Goal: Transaction & Acquisition: Purchase product/service

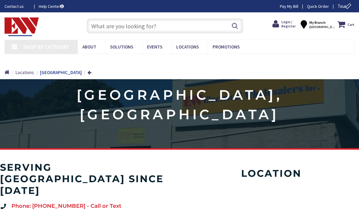
type input "[GEOGRAPHIC_DATA], [GEOGRAPHIC_DATA]"
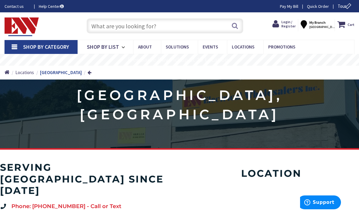
click at [119, 26] on input "text" at bounding box center [165, 25] width 157 height 15
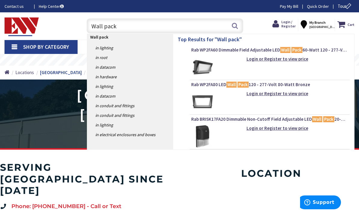
type input "Wall pack"
click at [207, 67] on img at bounding box center [202, 67] width 23 height 23
click at [265, 61] on strong "Login or Register to view price" at bounding box center [278, 59] width 62 height 6
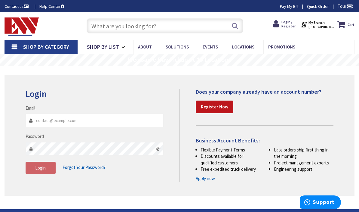
click at [217, 105] on strong "Register Now" at bounding box center [214, 107] width 27 height 6
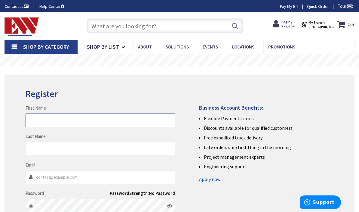
click at [55, 119] on input "First Name" at bounding box center [100, 120] width 149 height 14
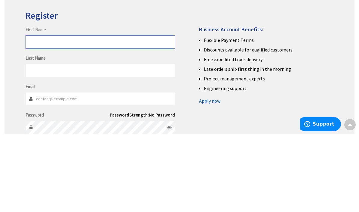
type input "Michael"
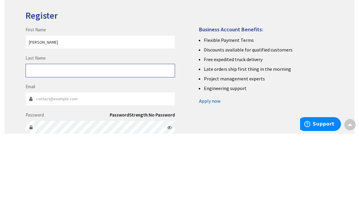
type input "Abbot"
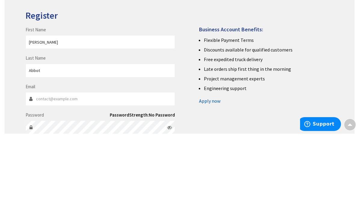
scroll to position [78, 0]
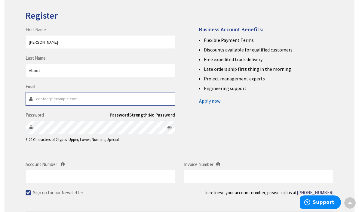
click at [54, 94] on input "Email" at bounding box center [100, 99] width 149 height 14
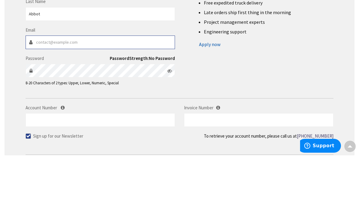
type input "sailon1147@hotmail.com"
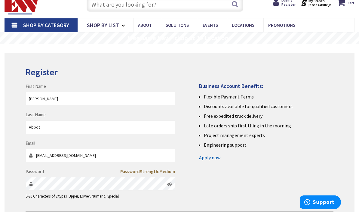
scroll to position [0, 0]
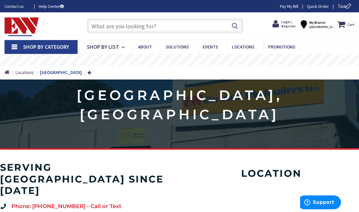
click at [285, 20] on span "Login / Register" at bounding box center [288, 24] width 14 height 9
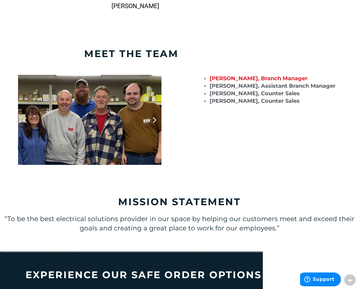
scroll to position [722, 0]
